Goal: Task Accomplishment & Management: Manage account settings

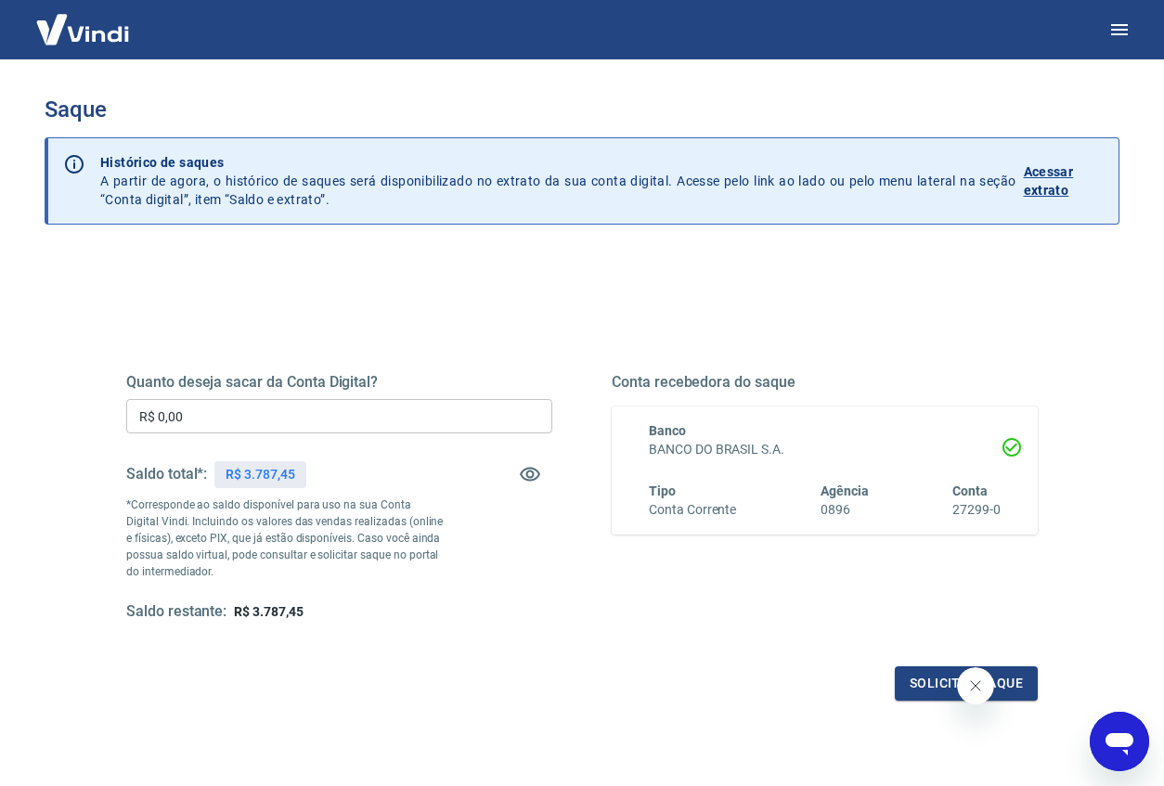
click at [336, 422] on input "R$ 0,00" at bounding box center [339, 416] width 426 height 34
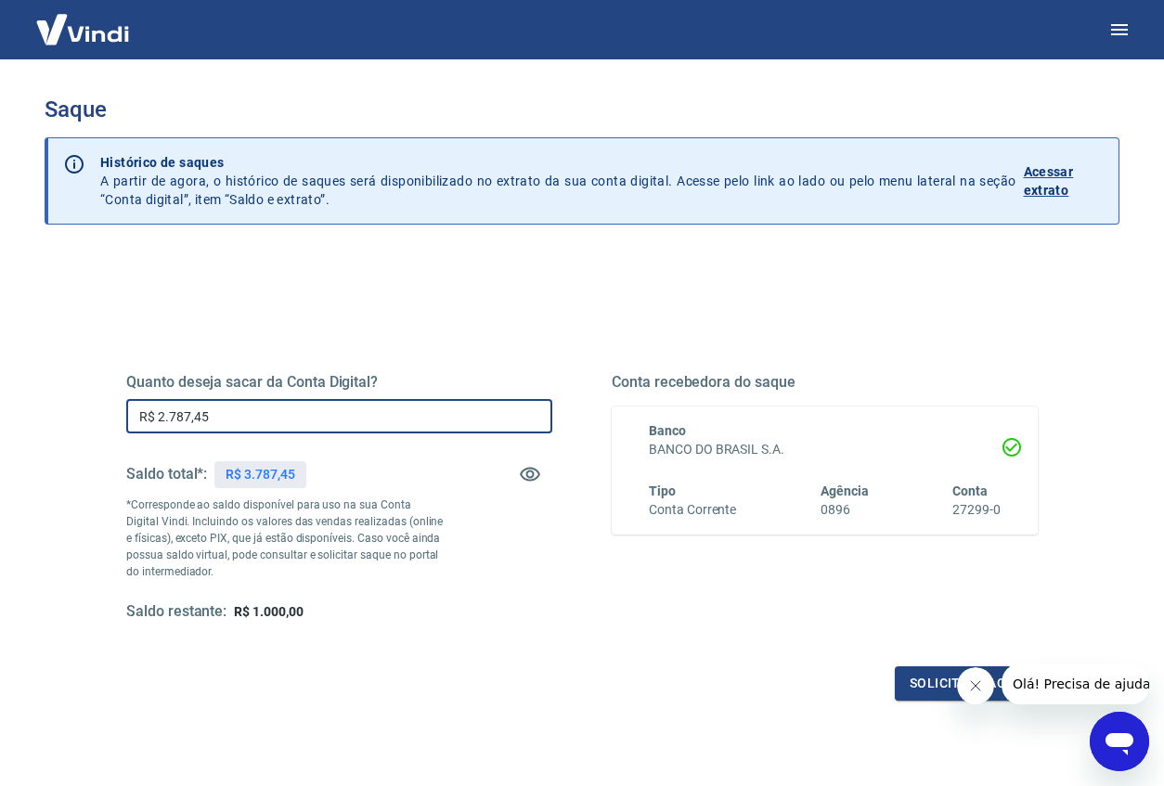
type input "R$ 2.787,45"
click at [441, 577] on p "*Corresponde ao saldo disponível para uso na sua Conta Digital Vindi. Incluindo…" at bounding box center [285, 538] width 319 height 84
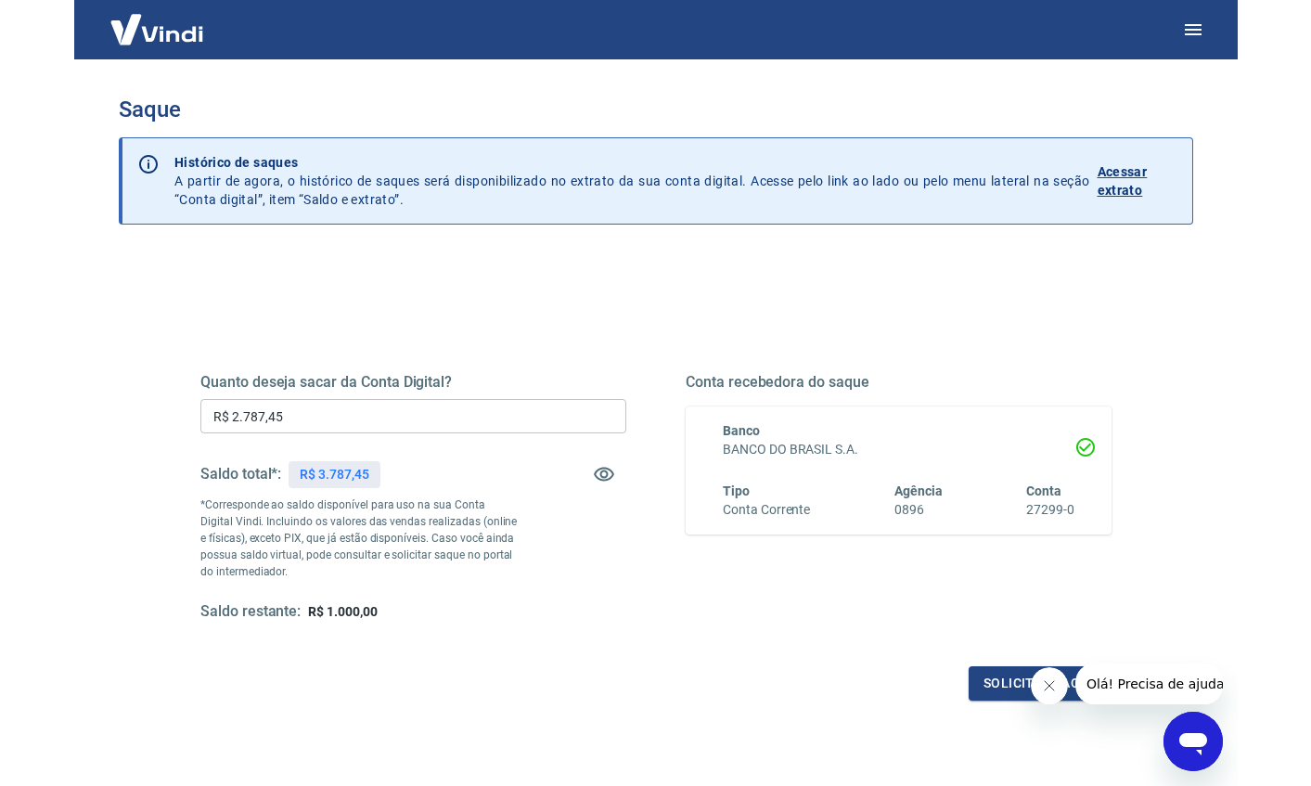
scroll to position [93, 0]
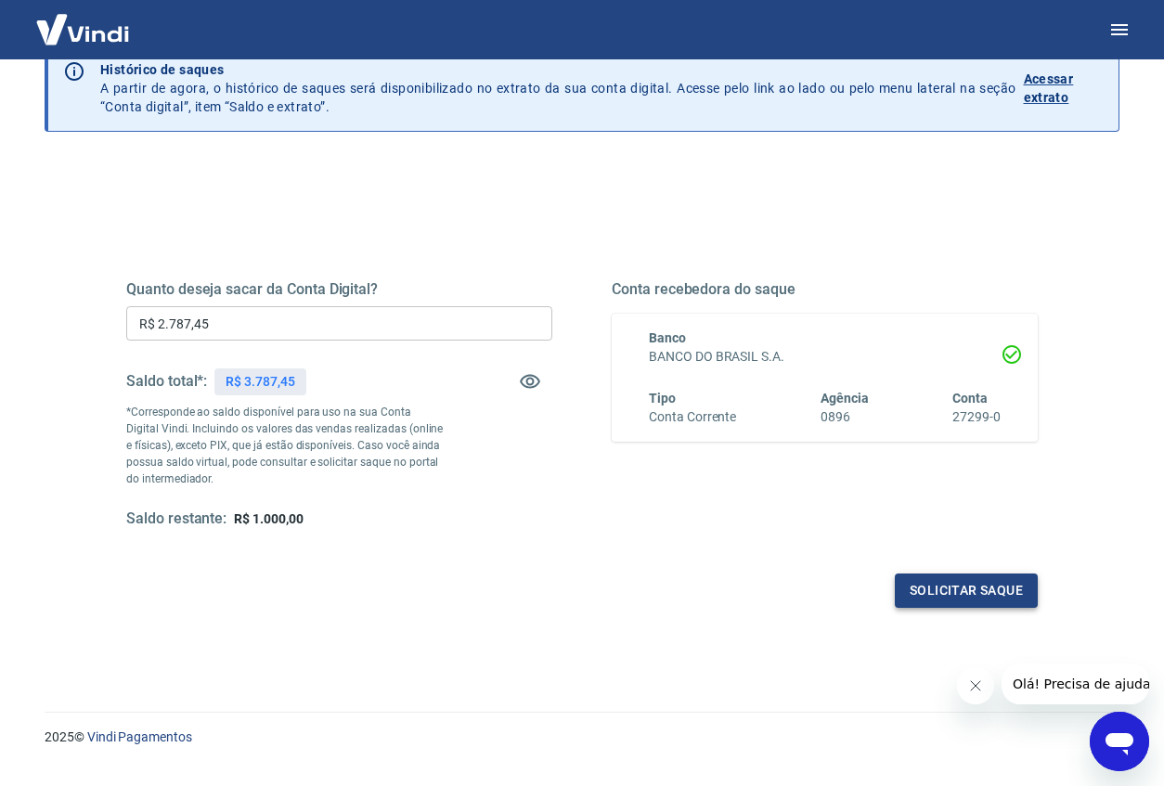
click at [936, 589] on button "Solicitar saque" at bounding box center [966, 590] width 143 height 34
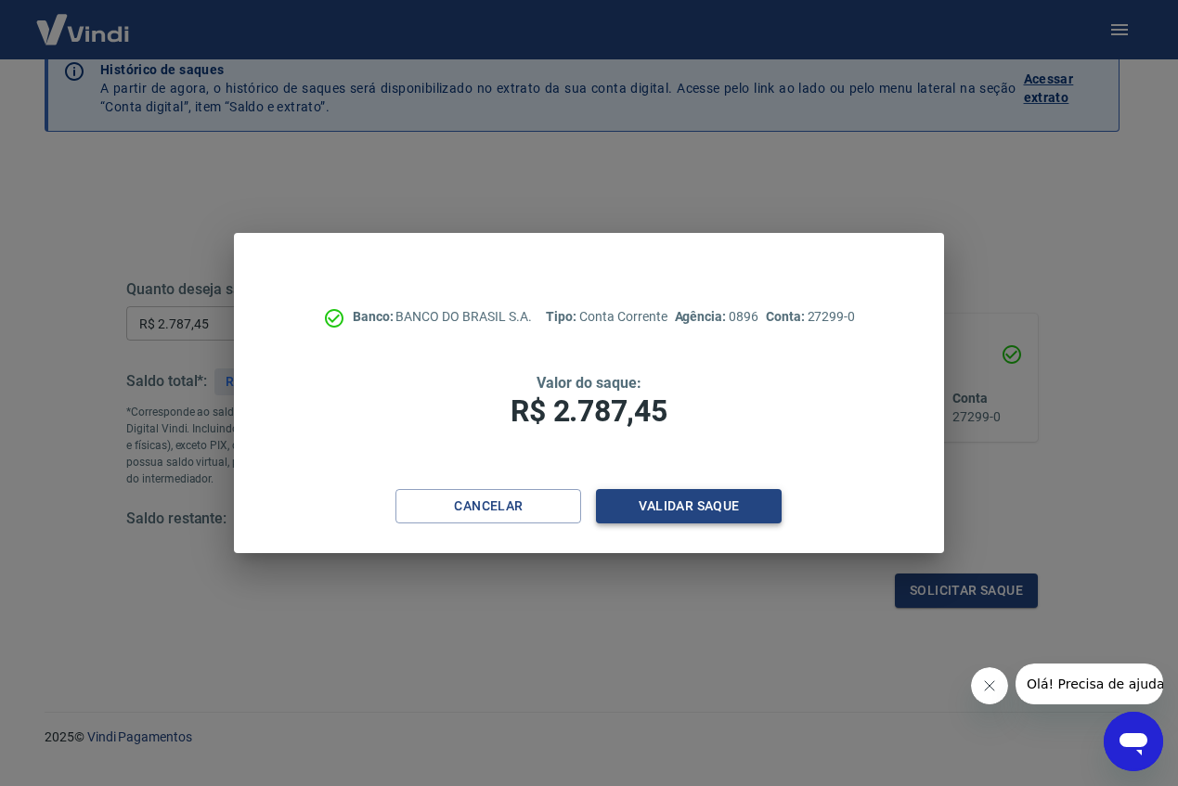
click at [686, 517] on button "Validar saque" at bounding box center [689, 506] width 186 height 34
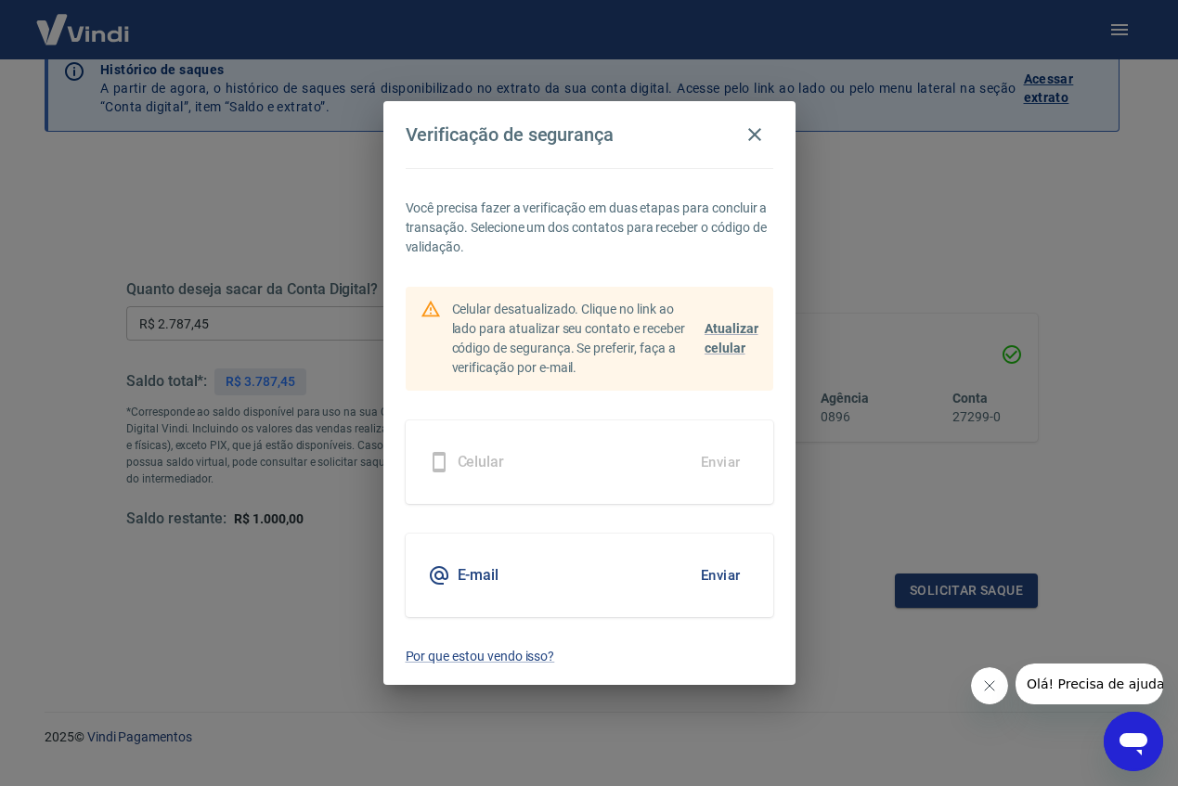
click at [514, 580] on div "E-mail Enviar" at bounding box center [589, 576] width 367 height 84
click at [709, 573] on button "Enviar" at bounding box center [720, 575] width 60 height 39
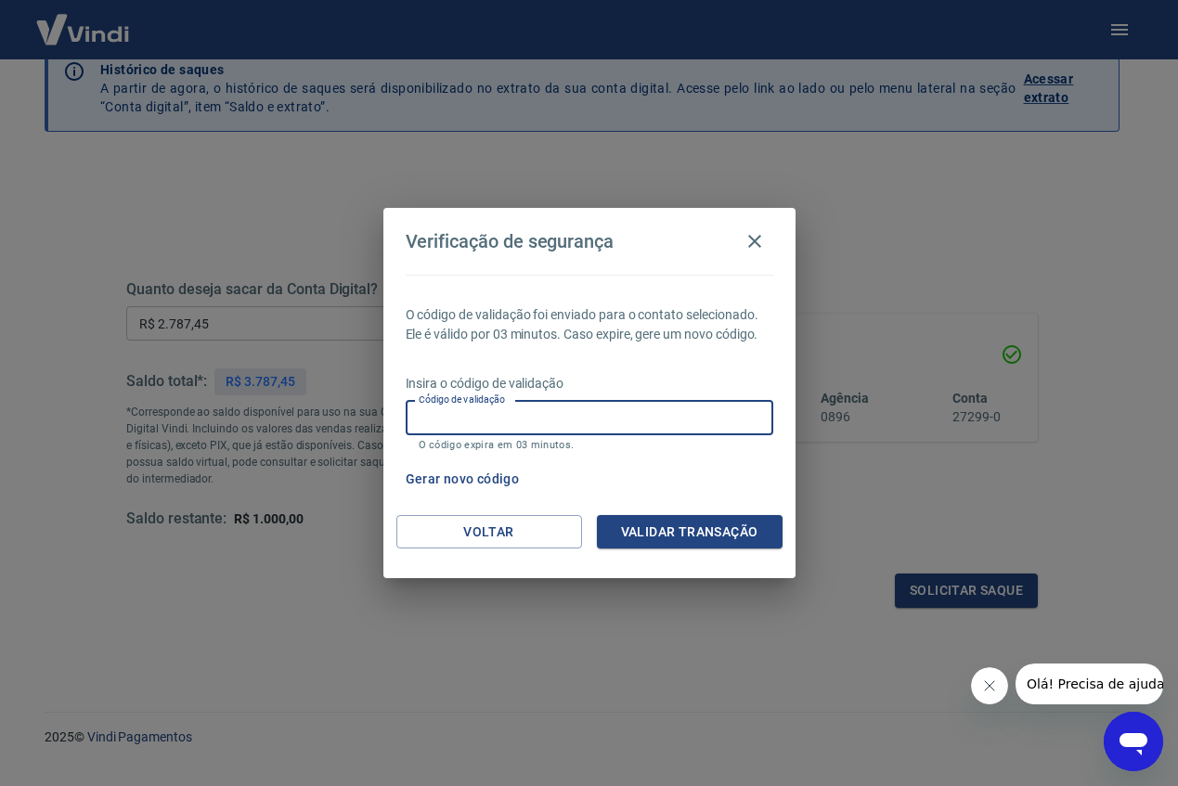
click at [671, 407] on input "Código de validação" at bounding box center [589, 418] width 367 height 34
paste input "493271"
type input "493271"
click at [702, 543] on button "Validar transação" at bounding box center [690, 532] width 186 height 34
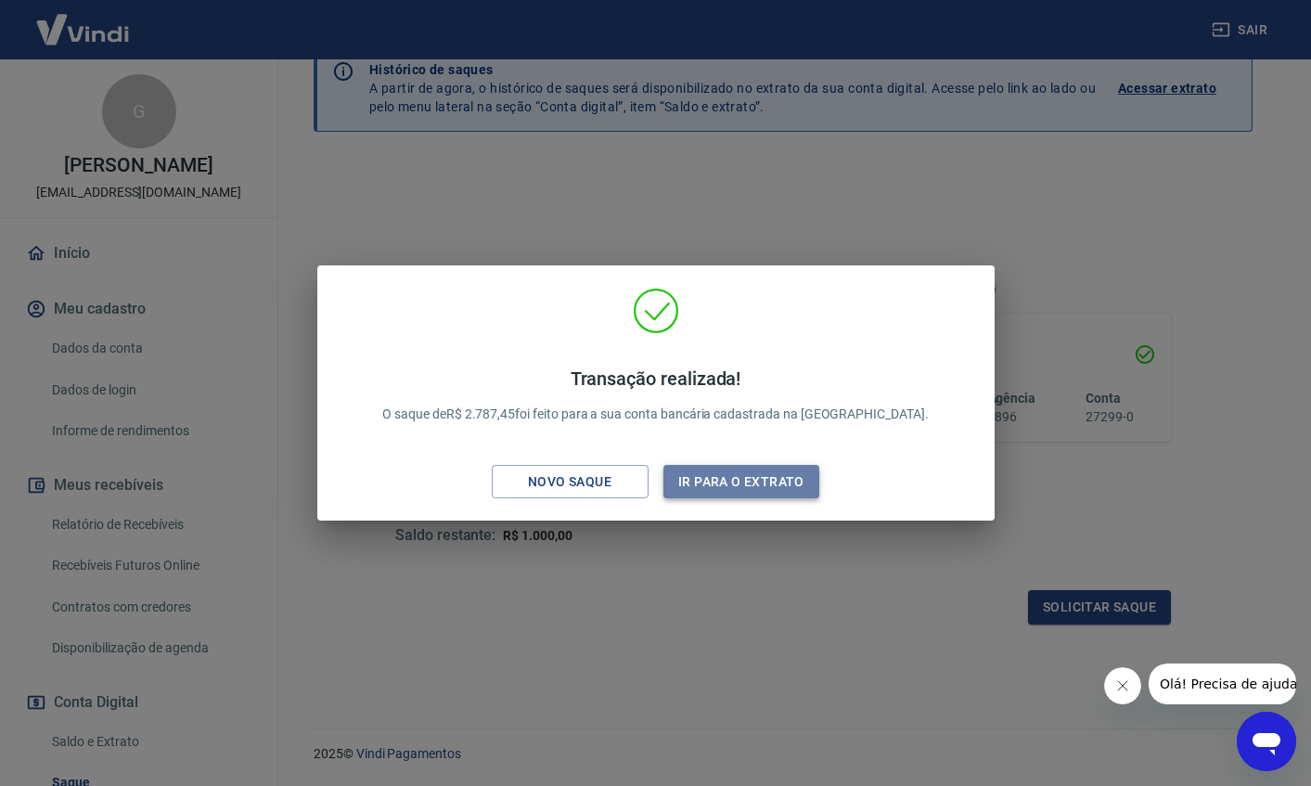
click at [760, 492] on button "Ir para o extrato" at bounding box center [741, 482] width 157 height 34
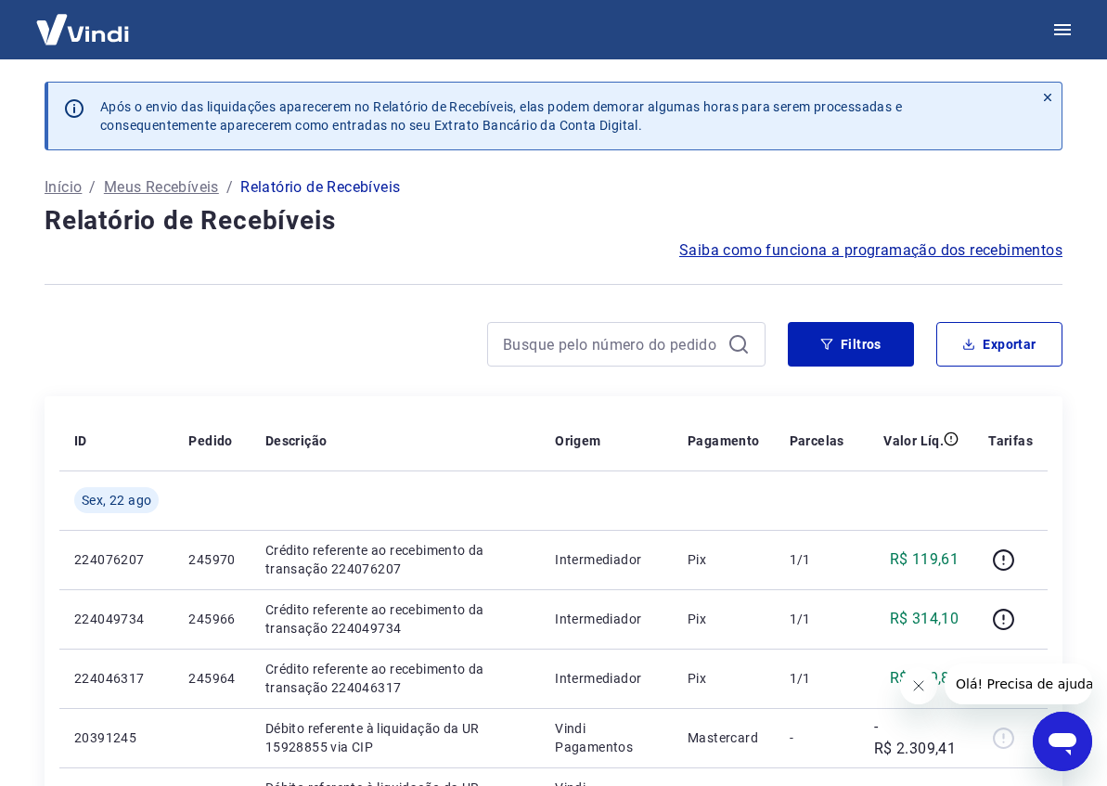
click at [78, 45] on img at bounding box center [82, 29] width 121 height 57
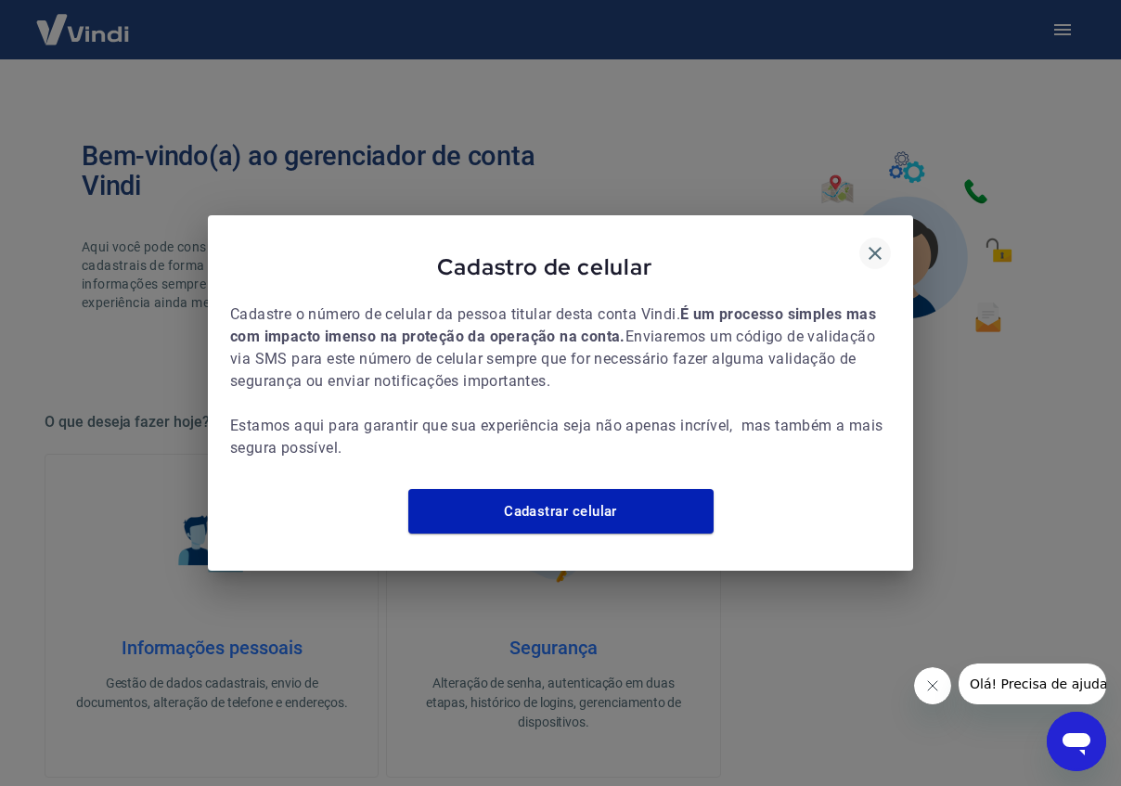
click at [874, 250] on icon "button" at bounding box center [875, 253] width 22 height 22
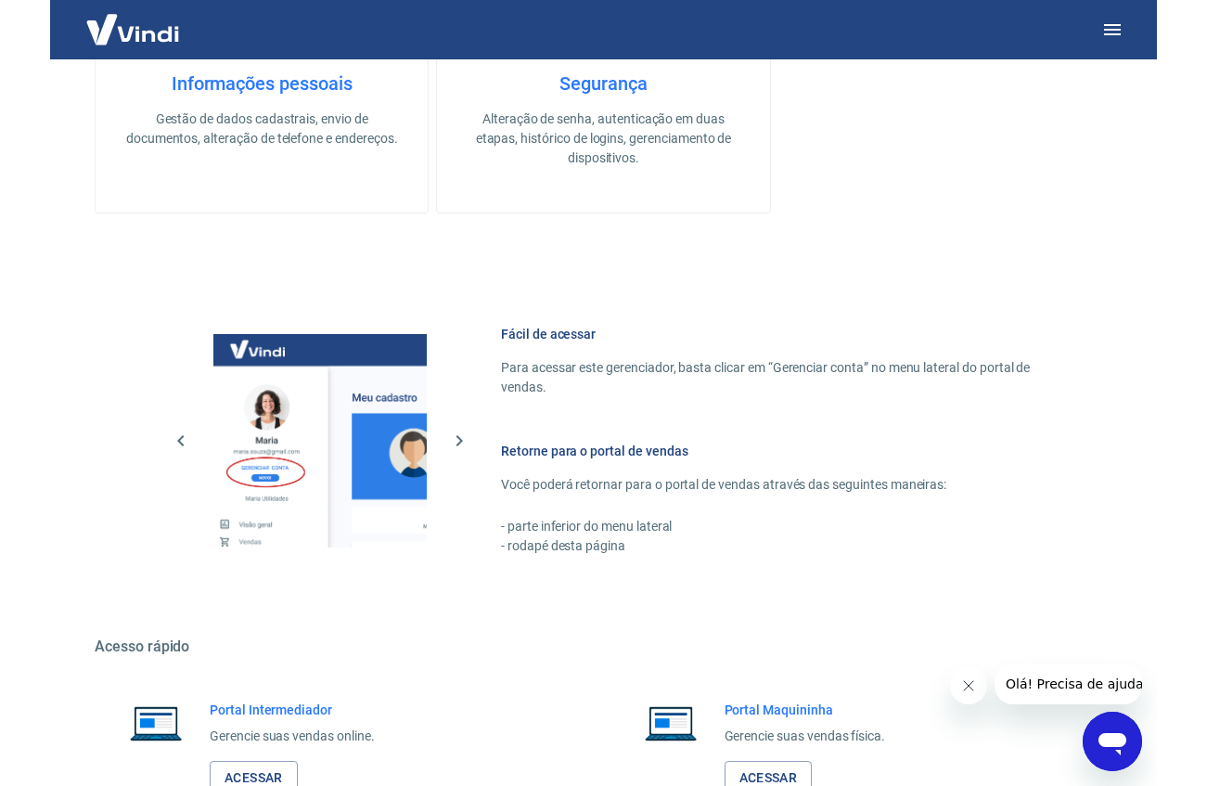
scroll to position [698, 0]
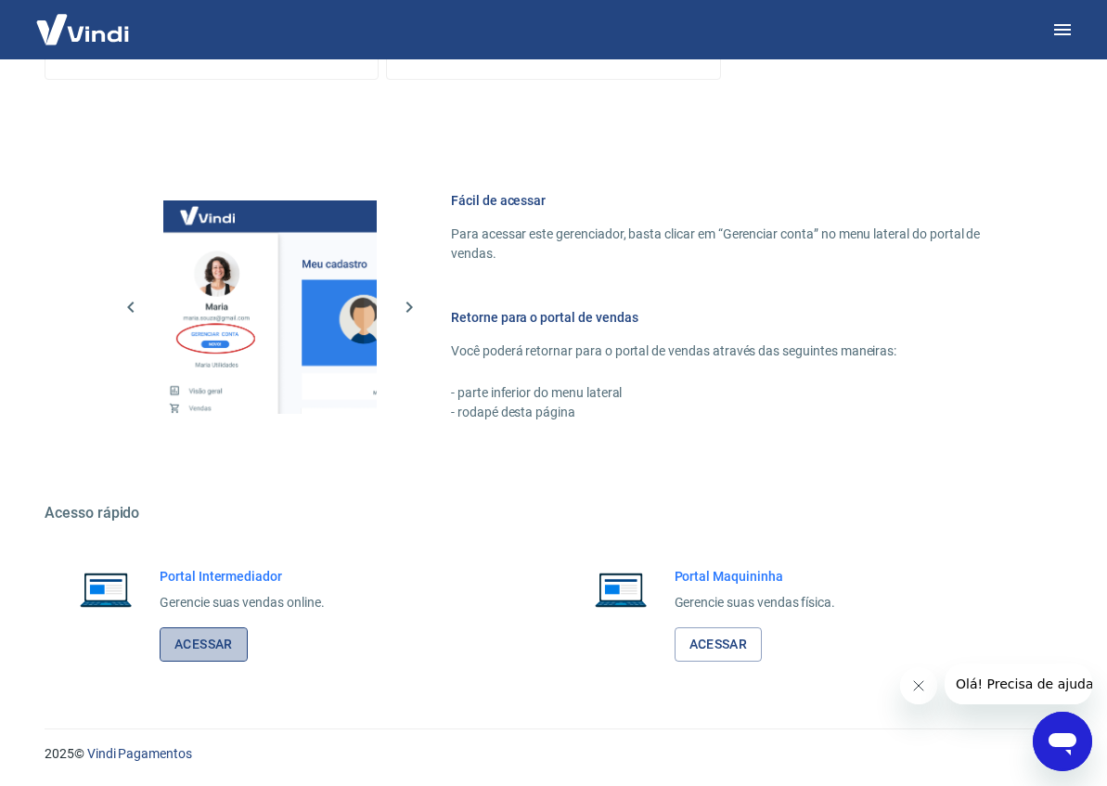
click at [230, 642] on link "Acessar" at bounding box center [204, 644] width 88 height 34
